Goal: Transaction & Acquisition: Purchase product/service

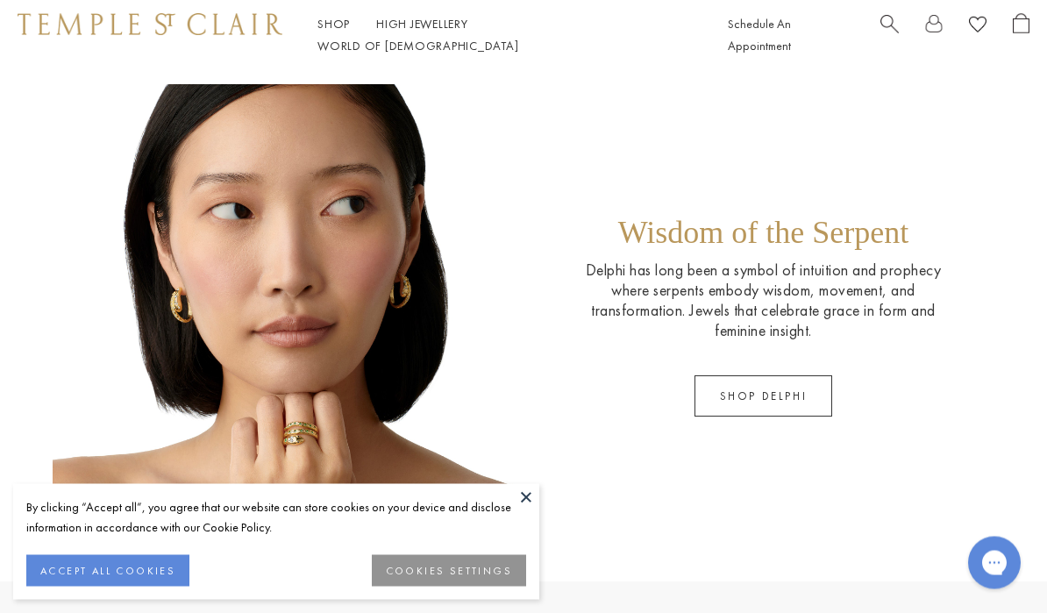
scroll to position [978, 0]
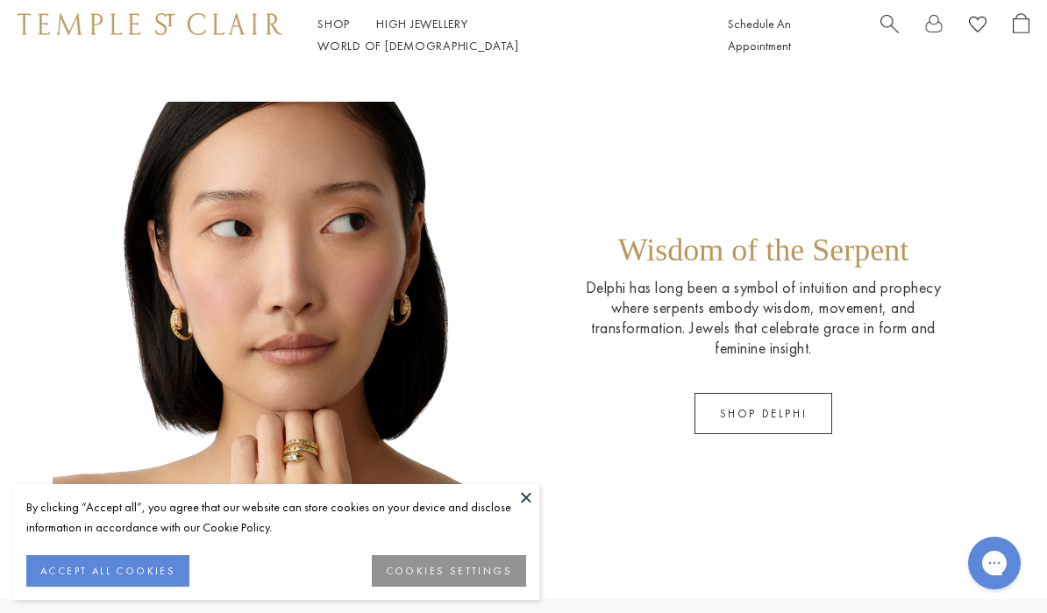
click at [780, 405] on link "SHOP DELPHI" at bounding box center [763, 413] width 139 height 41
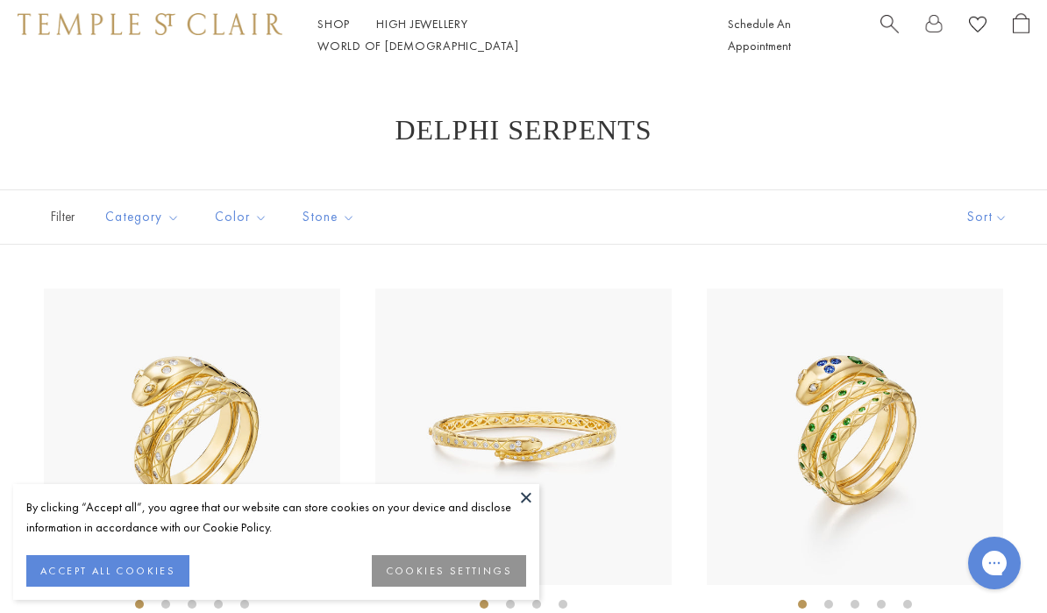
click at [529, 509] on button at bounding box center [526, 497] width 26 height 26
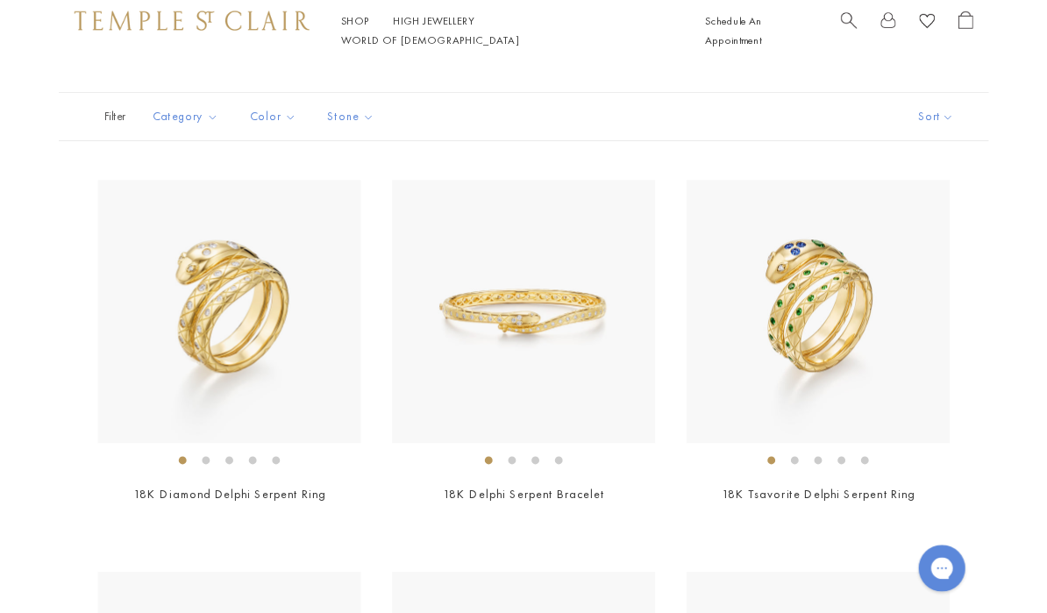
scroll to position [87, 0]
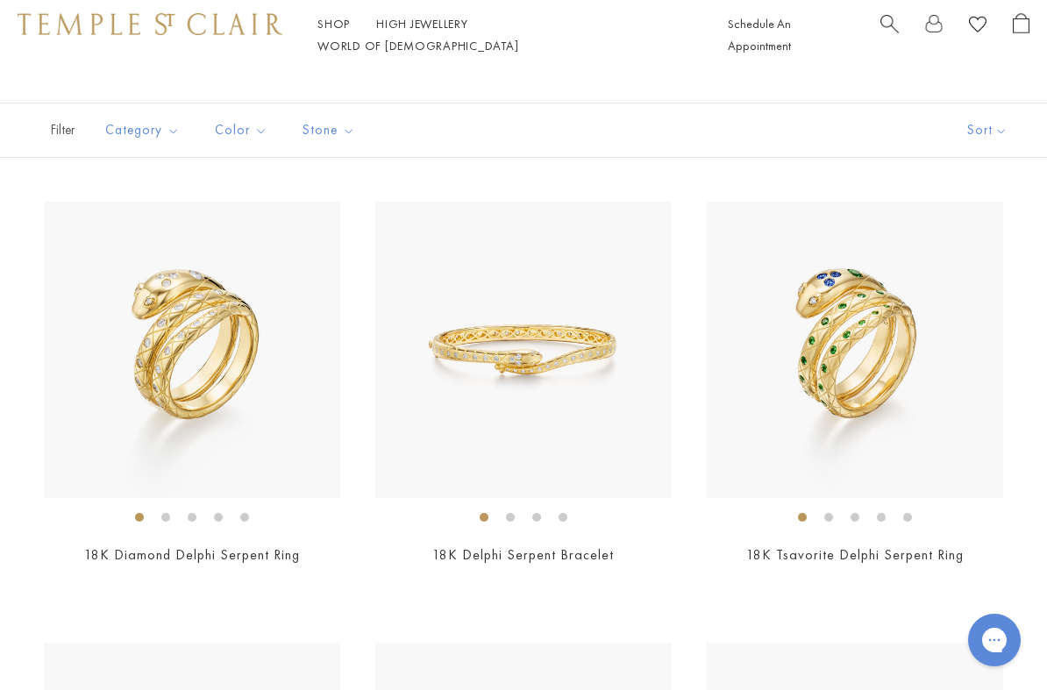
click at [637, 439] on img at bounding box center [523, 350] width 296 height 296
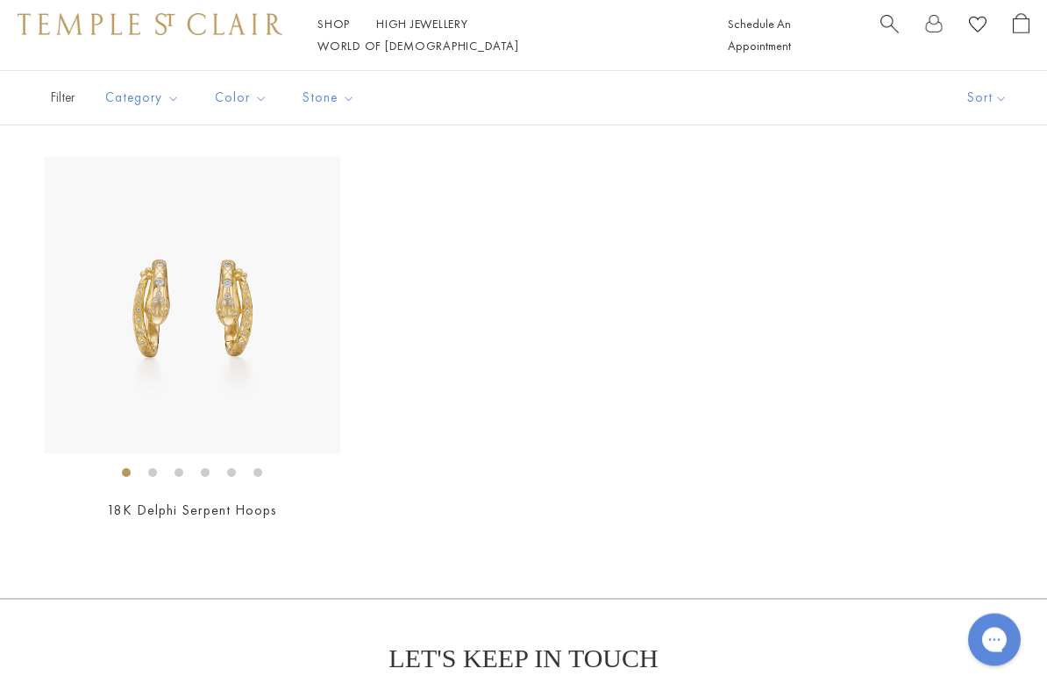
scroll to position [1013, 0]
click at [90, 413] on img at bounding box center [192, 305] width 296 height 296
